Goal: Task Accomplishment & Management: Manage account settings

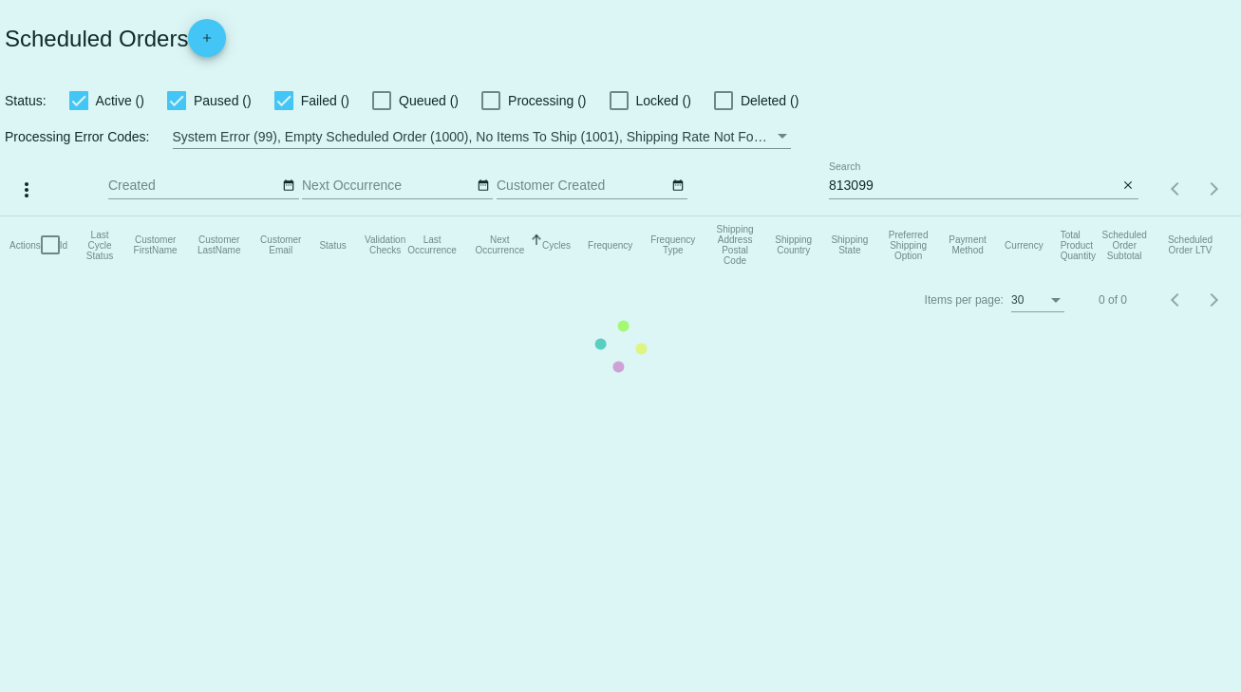
drag, startPoint x: 874, startPoint y: 178, endPoint x: 805, endPoint y: 184, distance: 69.6
click at [805, 216] on mat-table "Actions Id Last Cycle Status Customer FirstName Customer LastName Customer Emai…" at bounding box center [620, 244] width 1241 height 57
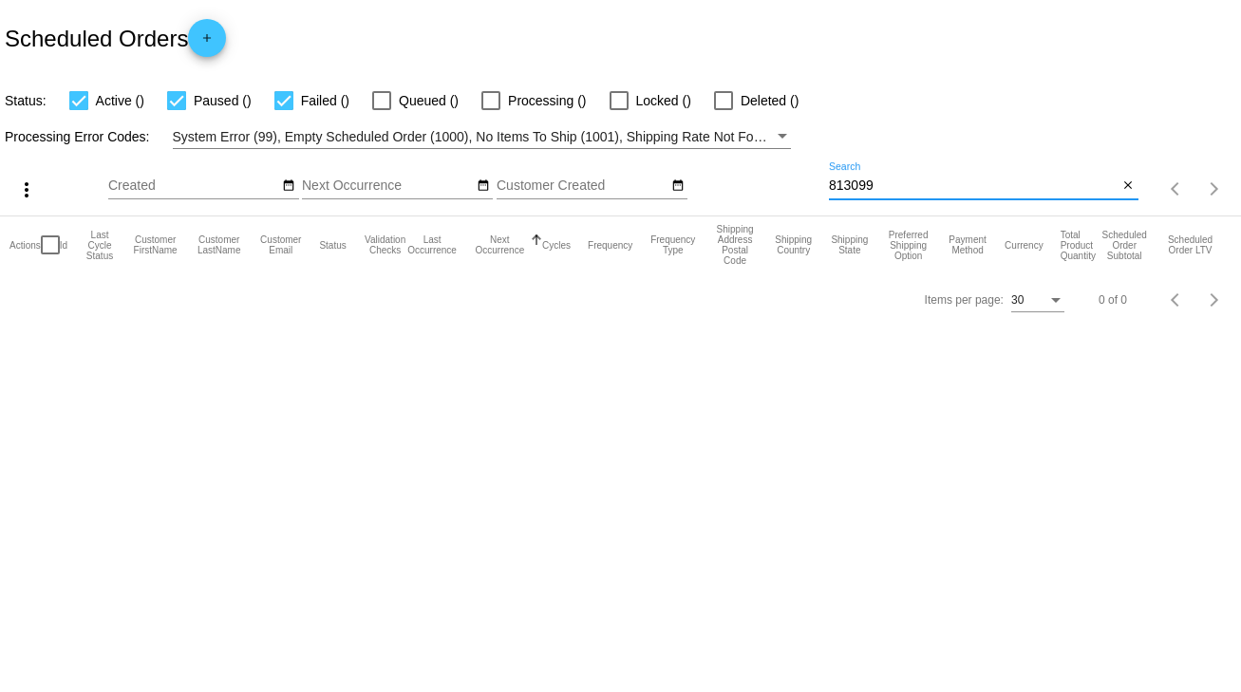
drag, startPoint x: 880, startPoint y: 184, endPoint x: 812, endPoint y: 187, distance: 68.4
click at [812, 187] on div "more_vert Sep Jan Feb Mar [DATE]" at bounding box center [620, 182] width 1241 height 67
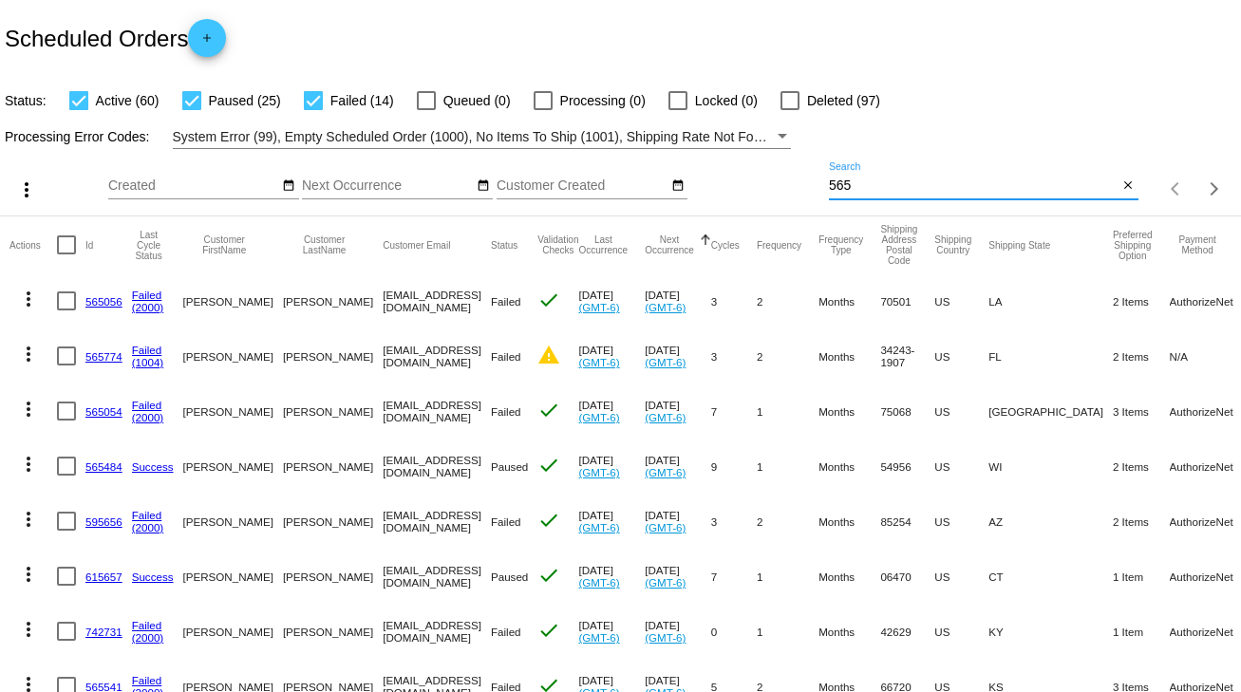
drag, startPoint x: 854, startPoint y: 186, endPoint x: 803, endPoint y: 184, distance: 51.3
click at [804, 186] on div "more_vert Sep Jan Feb Mar [DATE]" at bounding box center [620, 182] width 1241 height 67
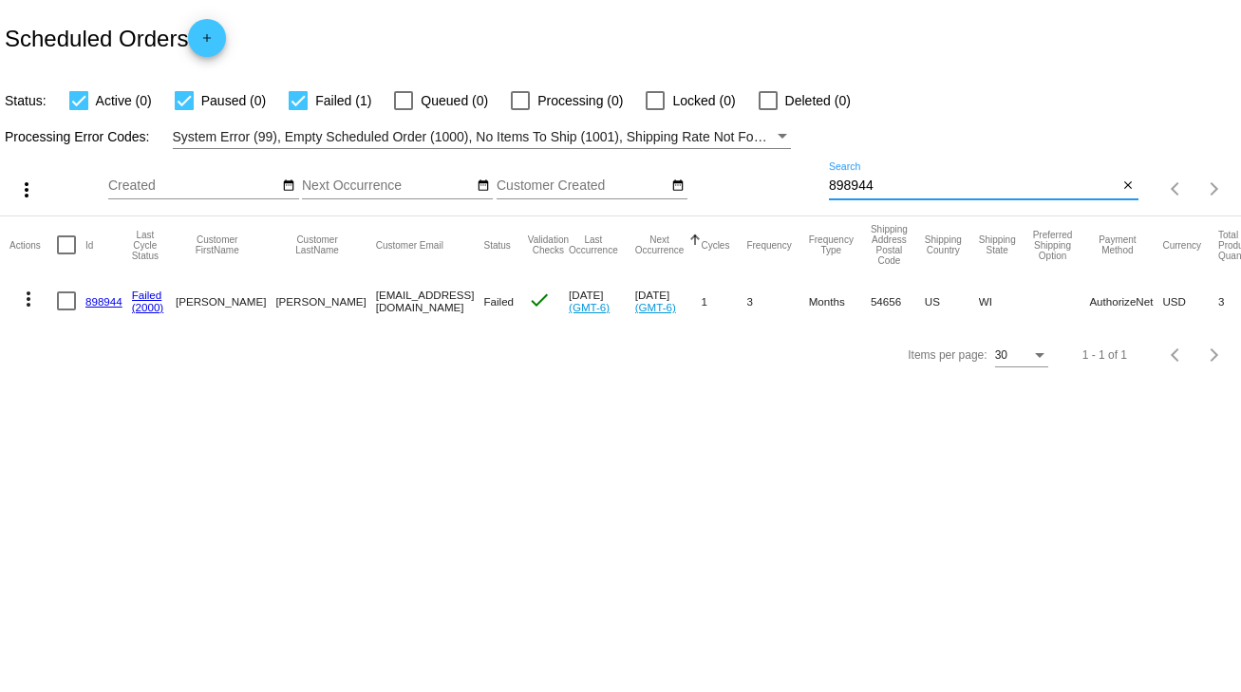
type input "898944"
click at [68, 303] on div at bounding box center [66, 300] width 19 height 19
click at [66, 310] on input "checkbox" at bounding box center [65, 310] width 1 height 1
checkbox input "true"
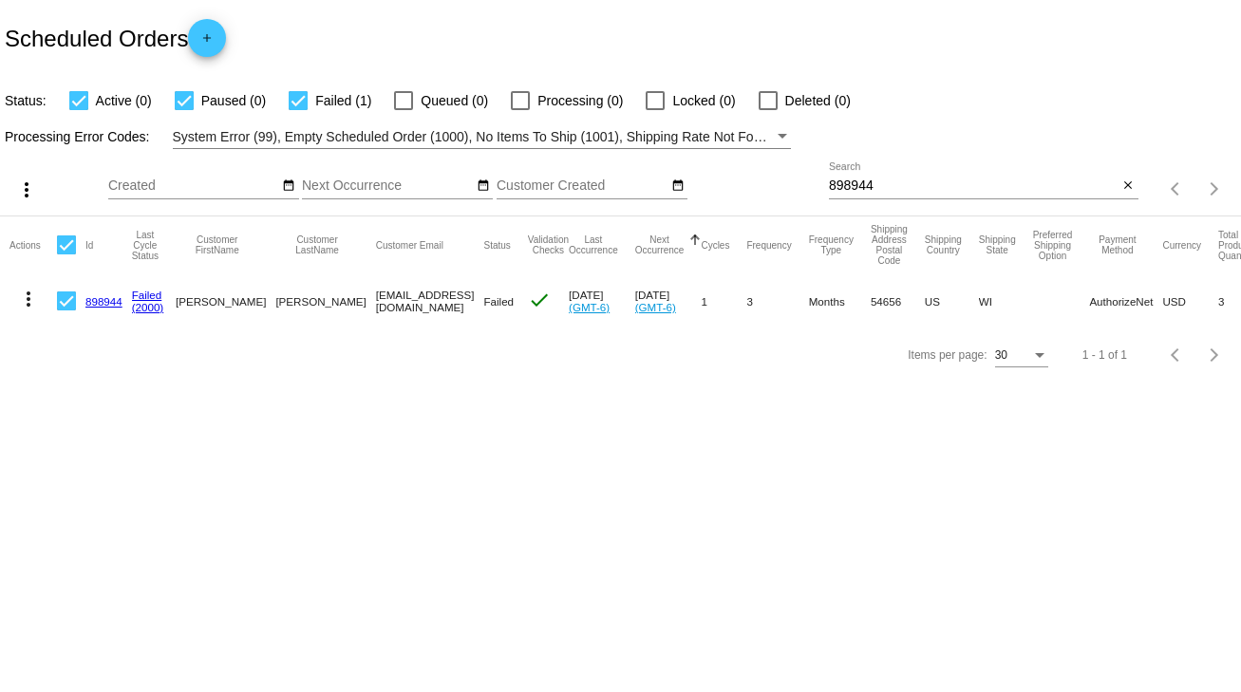
click at [26, 299] on mat-icon "more_vert" at bounding box center [28, 299] width 23 height 23
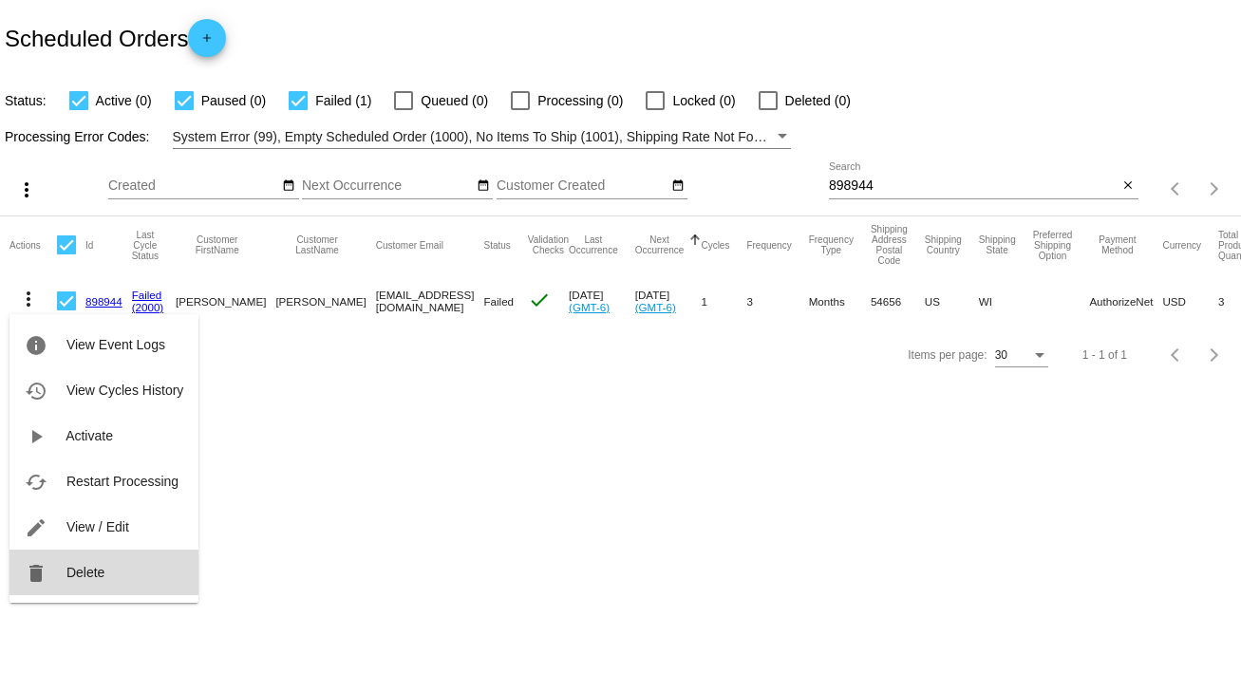
click at [78, 569] on span "Delete" at bounding box center [85, 572] width 38 height 15
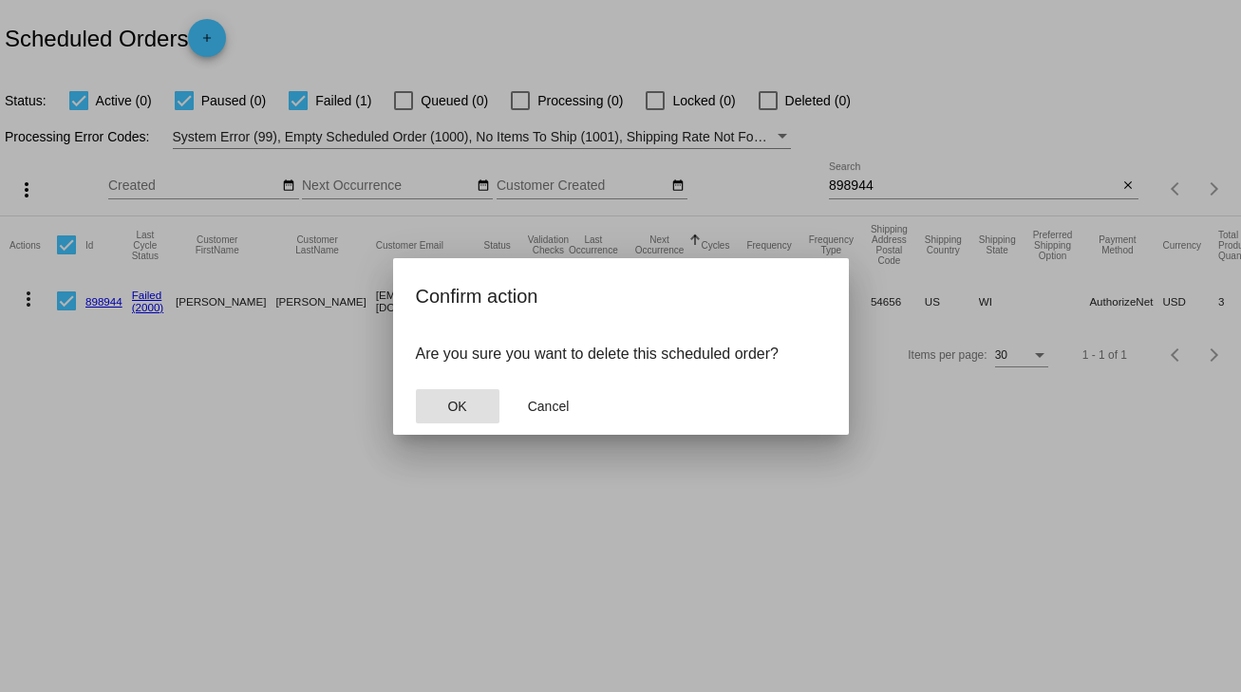
click at [456, 407] on span "OK" at bounding box center [456, 406] width 19 height 15
